Goal: Information Seeking & Learning: Learn about a topic

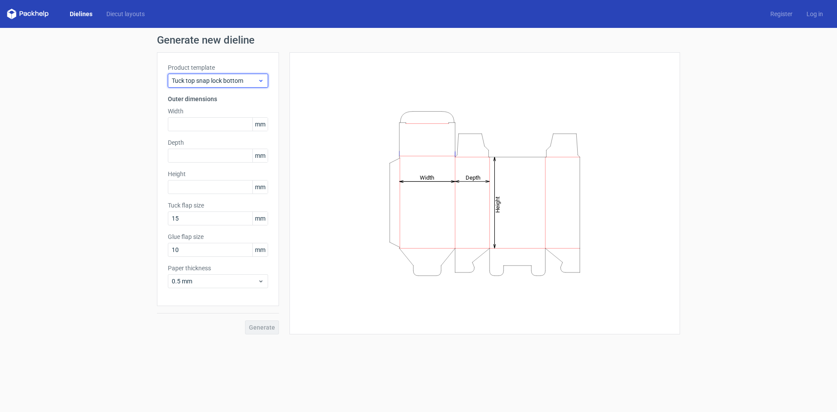
click at [235, 84] on span "Tuck top snap lock bottom" at bounding box center [215, 80] width 86 height 9
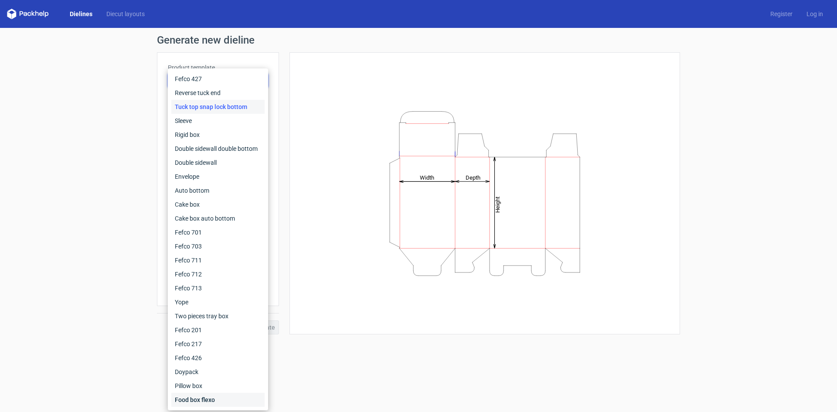
click at [210, 397] on div "Food box flexo" at bounding box center [217, 400] width 93 height 14
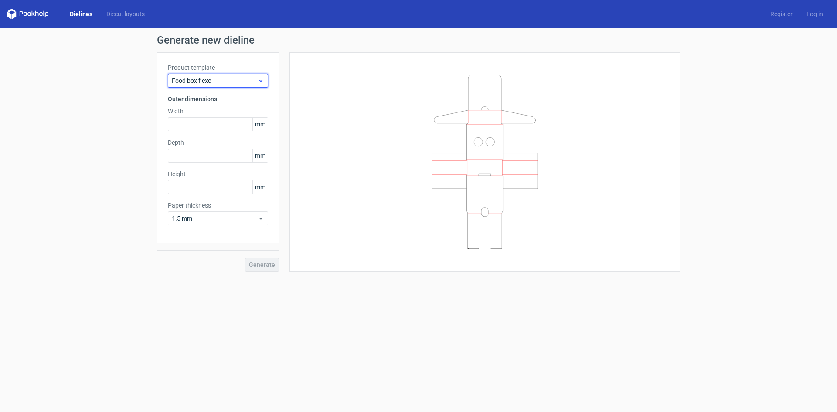
click at [197, 77] on span "Food box flexo" at bounding box center [215, 80] width 86 height 9
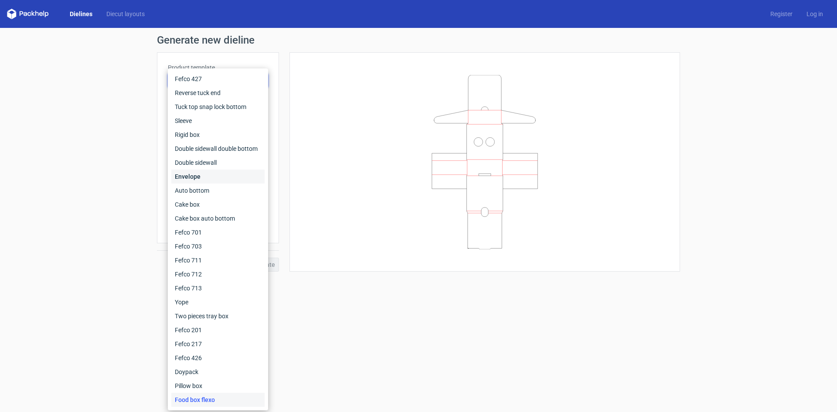
click at [195, 178] on div "Envelope" at bounding box center [217, 177] width 93 height 14
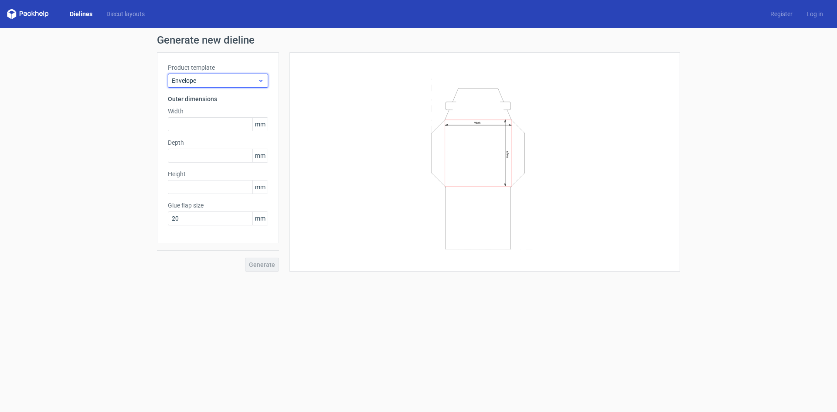
click at [190, 82] on span "Envelope" at bounding box center [215, 80] width 86 height 9
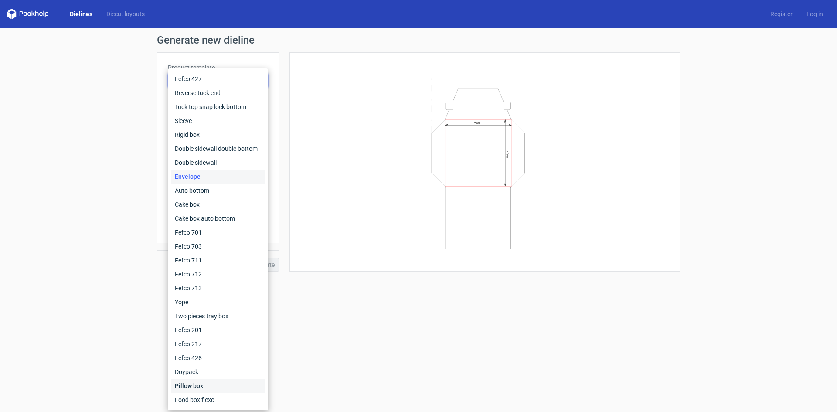
click at [191, 384] on div "Pillow box" at bounding box center [217, 386] width 93 height 14
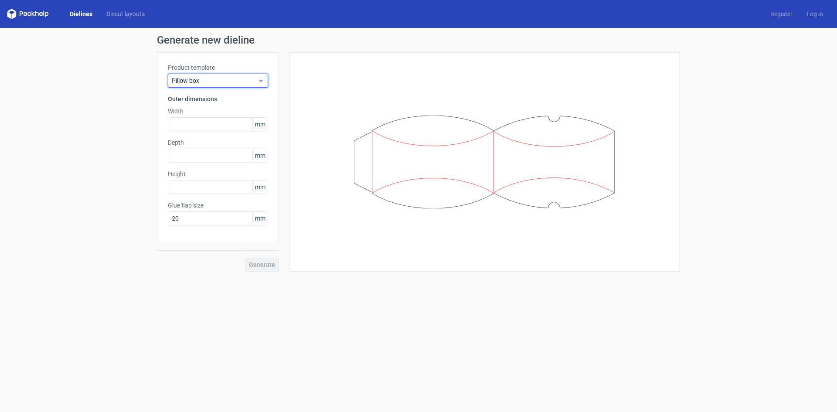
click at [230, 82] on span "Pillow box" at bounding box center [215, 80] width 86 height 9
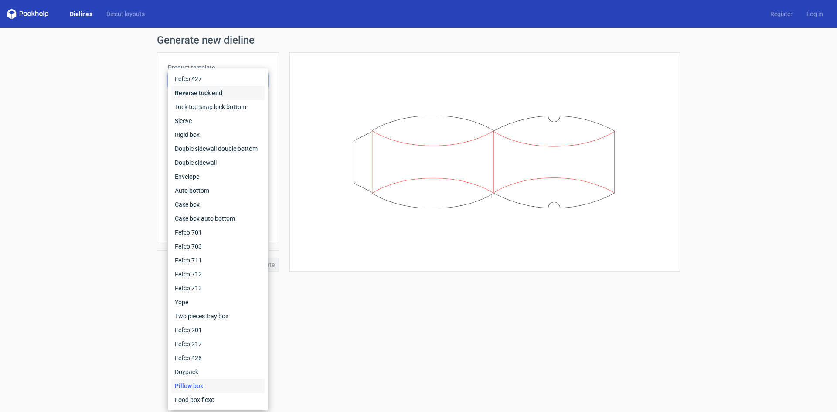
click at [225, 92] on div "Reverse tuck end" at bounding box center [217, 93] width 93 height 14
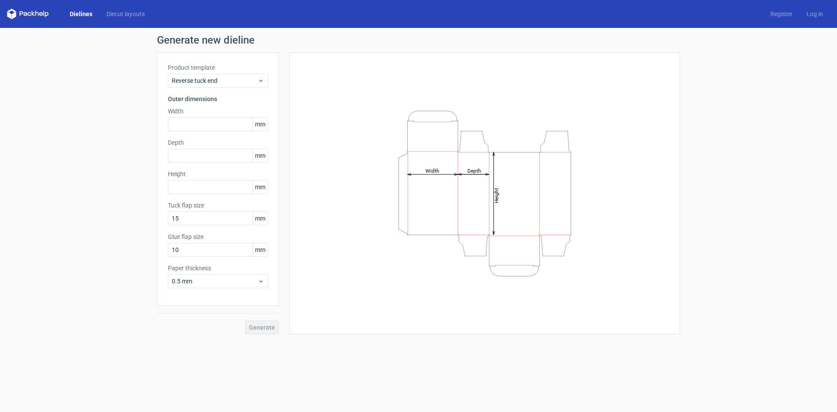
click at [225, 68] on label "Product template" at bounding box center [218, 67] width 100 height 9
click at [221, 84] on span "Reverse tuck end" at bounding box center [215, 80] width 86 height 9
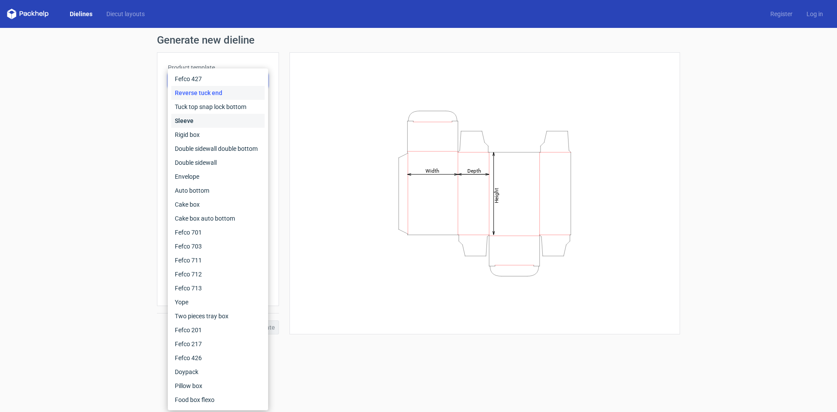
click at [210, 121] on div "Sleeve" at bounding box center [217, 121] width 93 height 14
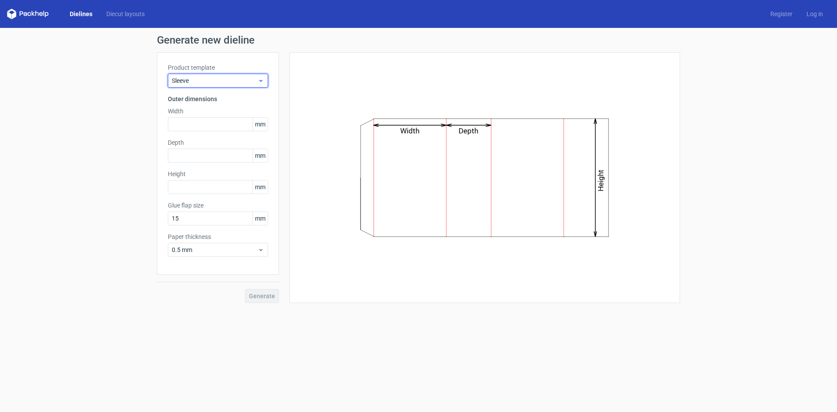
click at [217, 84] on span "Sleeve" at bounding box center [215, 80] width 86 height 9
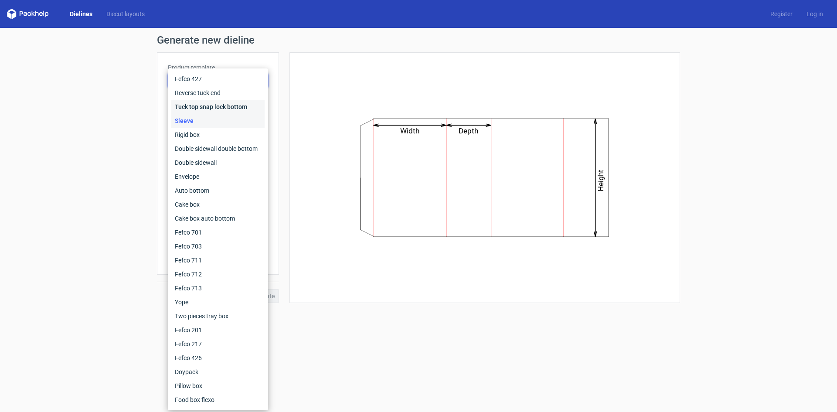
click at [213, 108] on div "Tuck top snap lock bottom" at bounding box center [217, 107] width 93 height 14
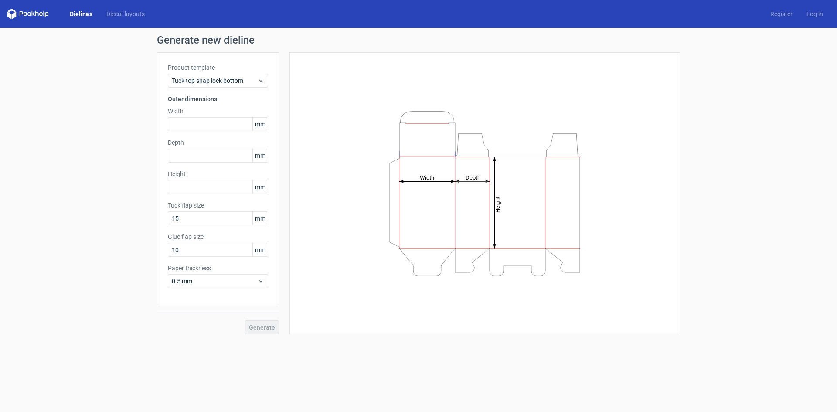
click at [222, 68] on label "Product template" at bounding box center [218, 67] width 100 height 9
click at [226, 66] on label "Product template" at bounding box center [218, 67] width 100 height 9
click at [222, 81] on span "Tuck top snap lock bottom" at bounding box center [215, 80] width 86 height 9
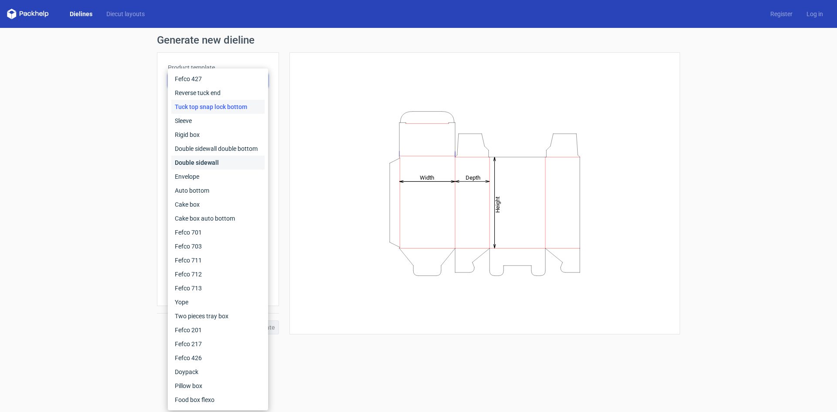
click at [196, 160] on div "Double sidewall" at bounding box center [217, 163] width 93 height 14
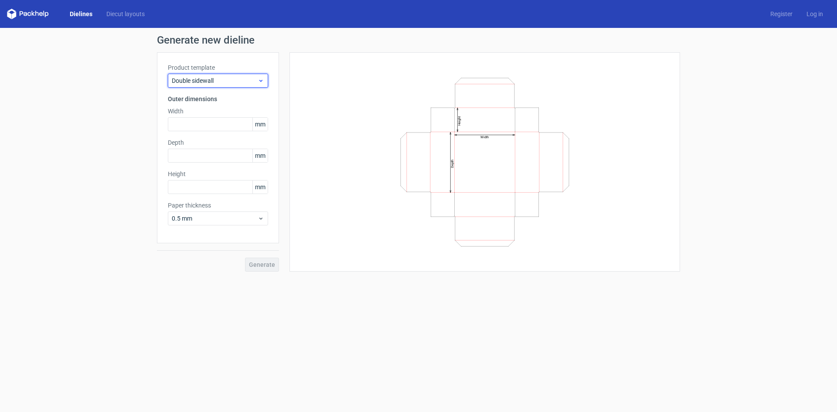
click at [205, 80] on span "Double sidewall" at bounding box center [215, 80] width 86 height 9
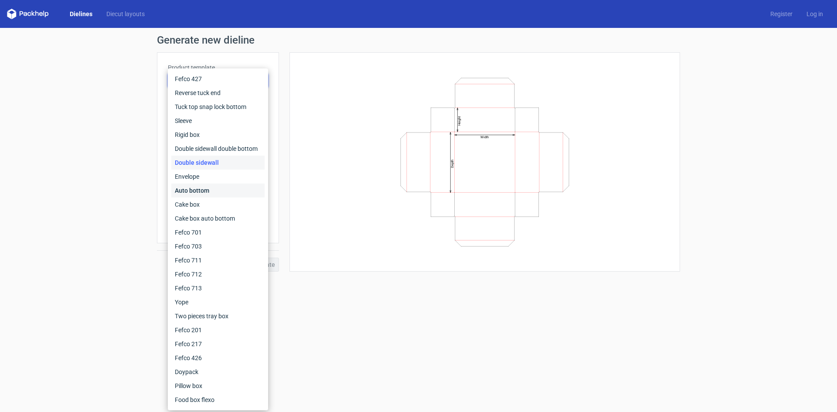
click at [179, 188] on div "Auto bottom" at bounding box center [217, 191] width 93 height 14
